Goal: Task Accomplishment & Management: Manage account settings

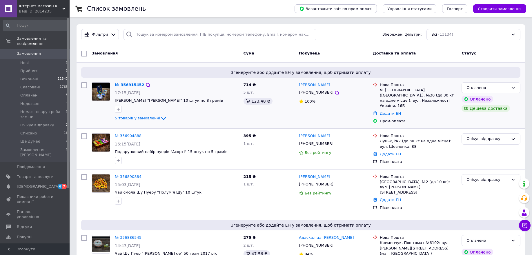
click at [330, 96] on div "[PHONE_NUMBER]" at bounding box center [334, 92] width 70 height 7
click at [335, 92] on icon at bounding box center [337, 93] width 5 height 5
click at [129, 88] on div "№ 356915452 17:15, 12.08.2025 Чай Шен Пуер "Гірний Павич" 10 штук по 8 грамів 5…" at bounding box center [177, 102] width 129 height 44
click at [123, 81] on div "№ 356915452 17:15, 12.08.2025 Чай Шен Пуер "Гірний Павич" 10 штук по 8 грамів 5…" at bounding box center [177, 102] width 129 height 44
click at [128, 87] on link "№ 356915452" at bounding box center [130, 85] width 30 height 4
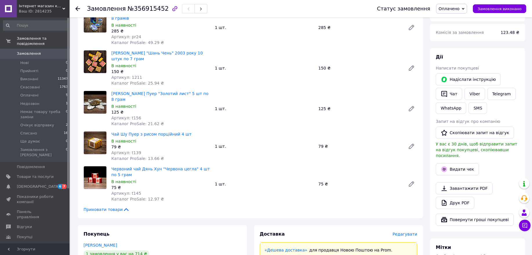
scroll to position [219, 0]
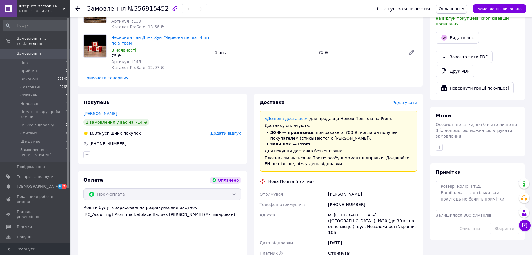
scroll to position [352, 0]
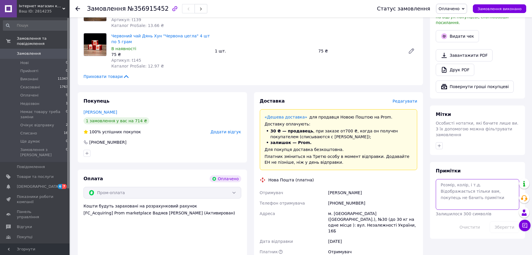
click at [450, 179] on textarea at bounding box center [478, 194] width 84 height 31
type textarea "написала"
click at [510, 219] on div "Зберегти" at bounding box center [505, 227] width 34 height 16
click at [503, 222] on button "Зберегти" at bounding box center [505, 228] width 30 height 12
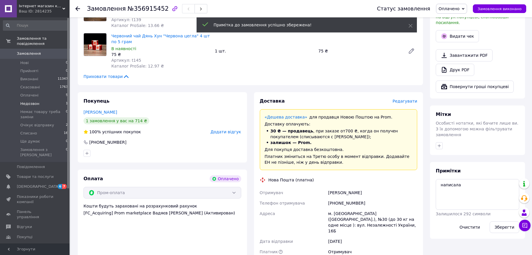
click at [43, 100] on li "Недозвон 1" at bounding box center [35, 104] width 71 height 8
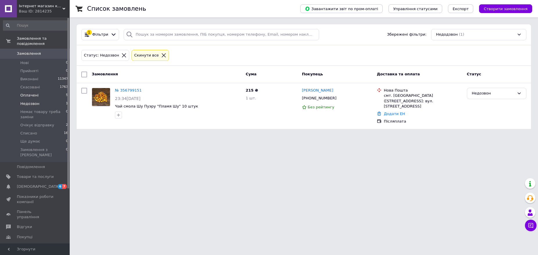
click at [37, 92] on li "Оплачені 5" at bounding box center [35, 95] width 71 height 8
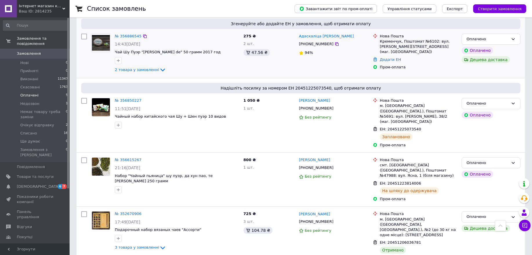
scroll to position [135, 0]
click at [48, 129] on li "Списано 16" at bounding box center [35, 133] width 71 height 8
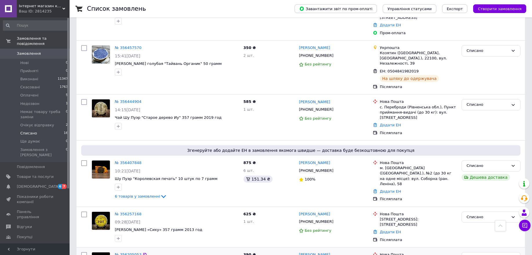
scroll to position [560, 0]
